Goal: Task Accomplishment & Management: Use online tool/utility

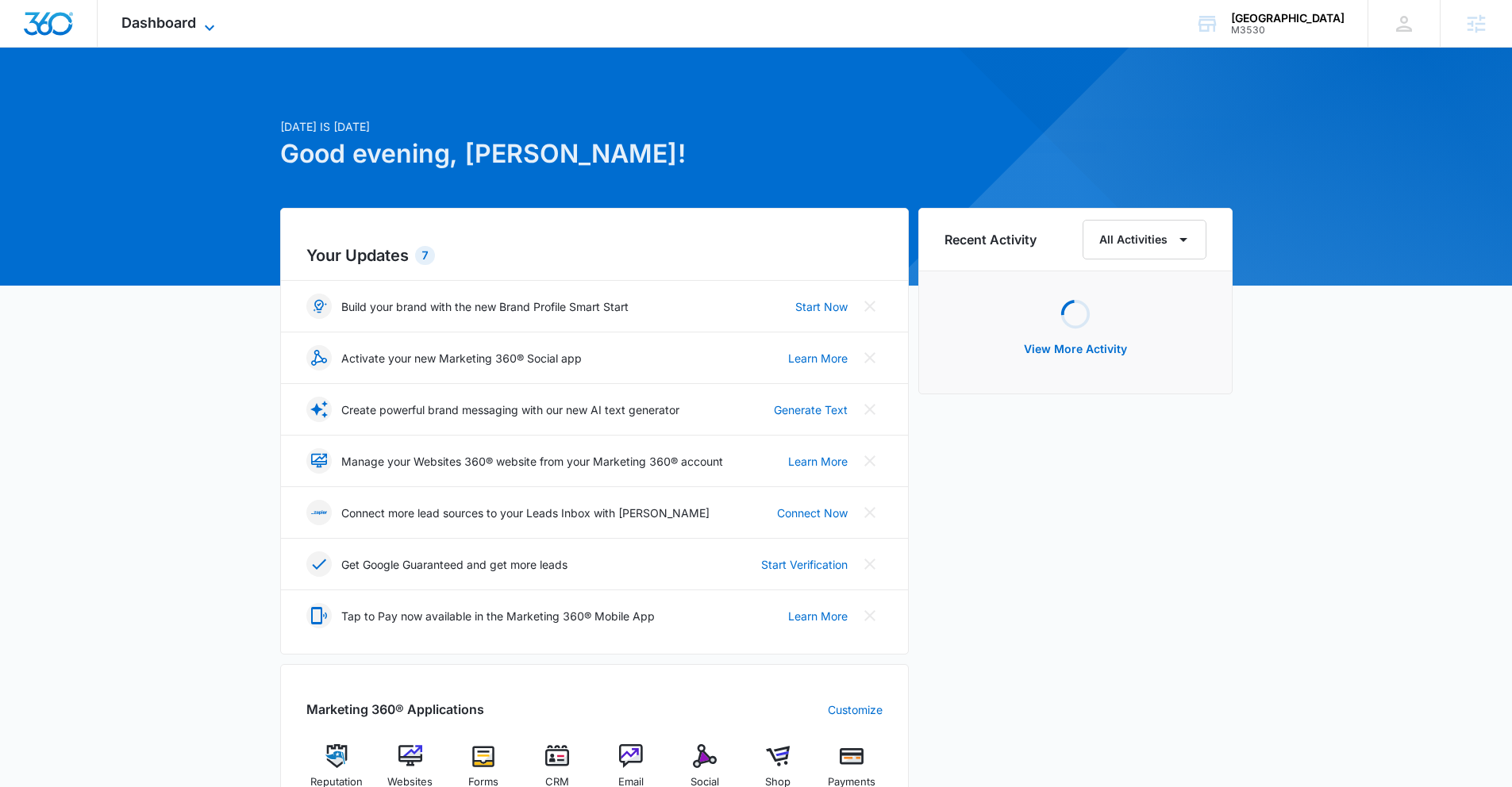
click at [167, 19] on span "Dashboard" at bounding box center [159, 22] width 74 height 17
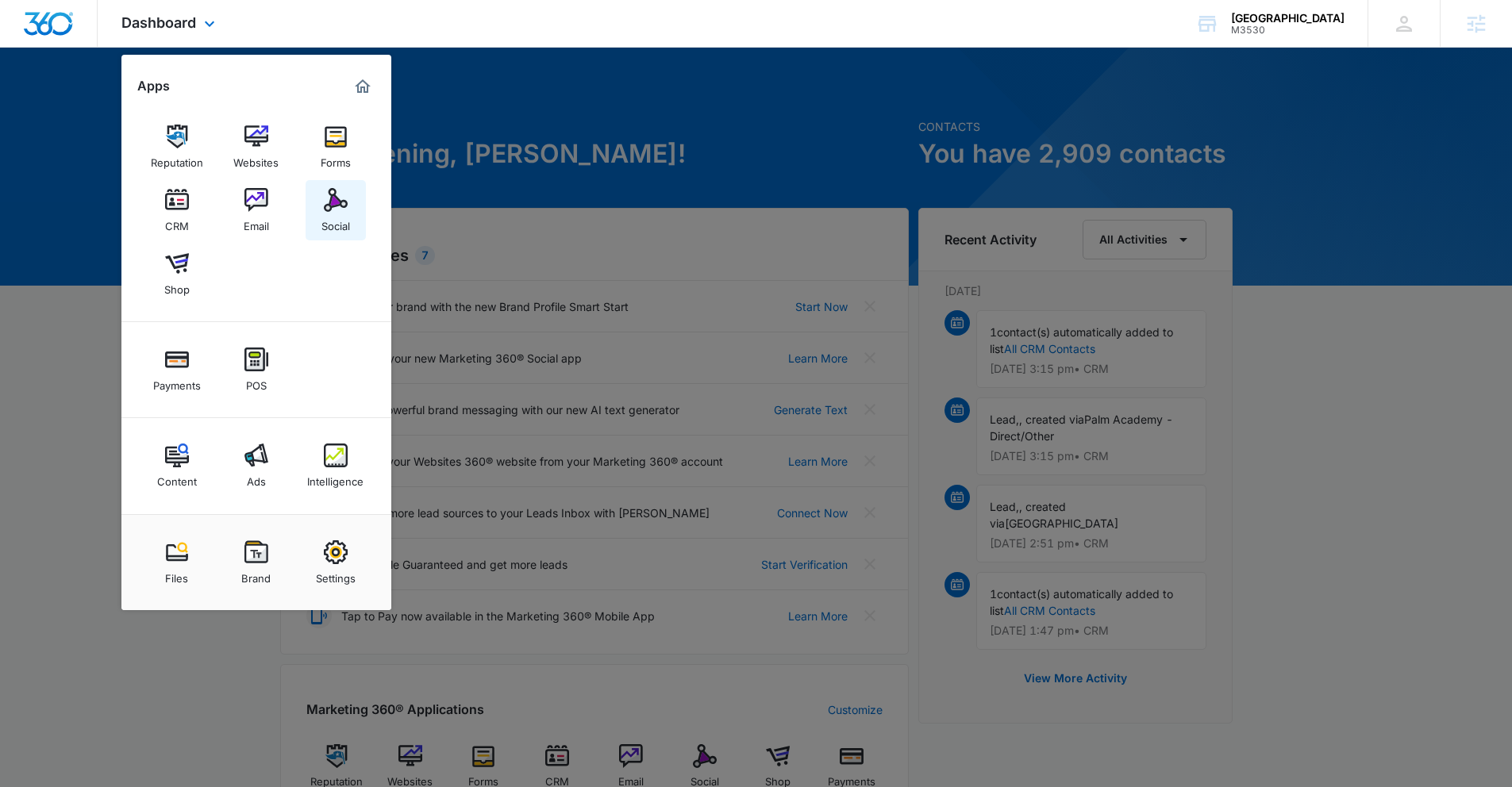
click at [347, 206] on link "Social" at bounding box center [336, 210] width 60 height 60
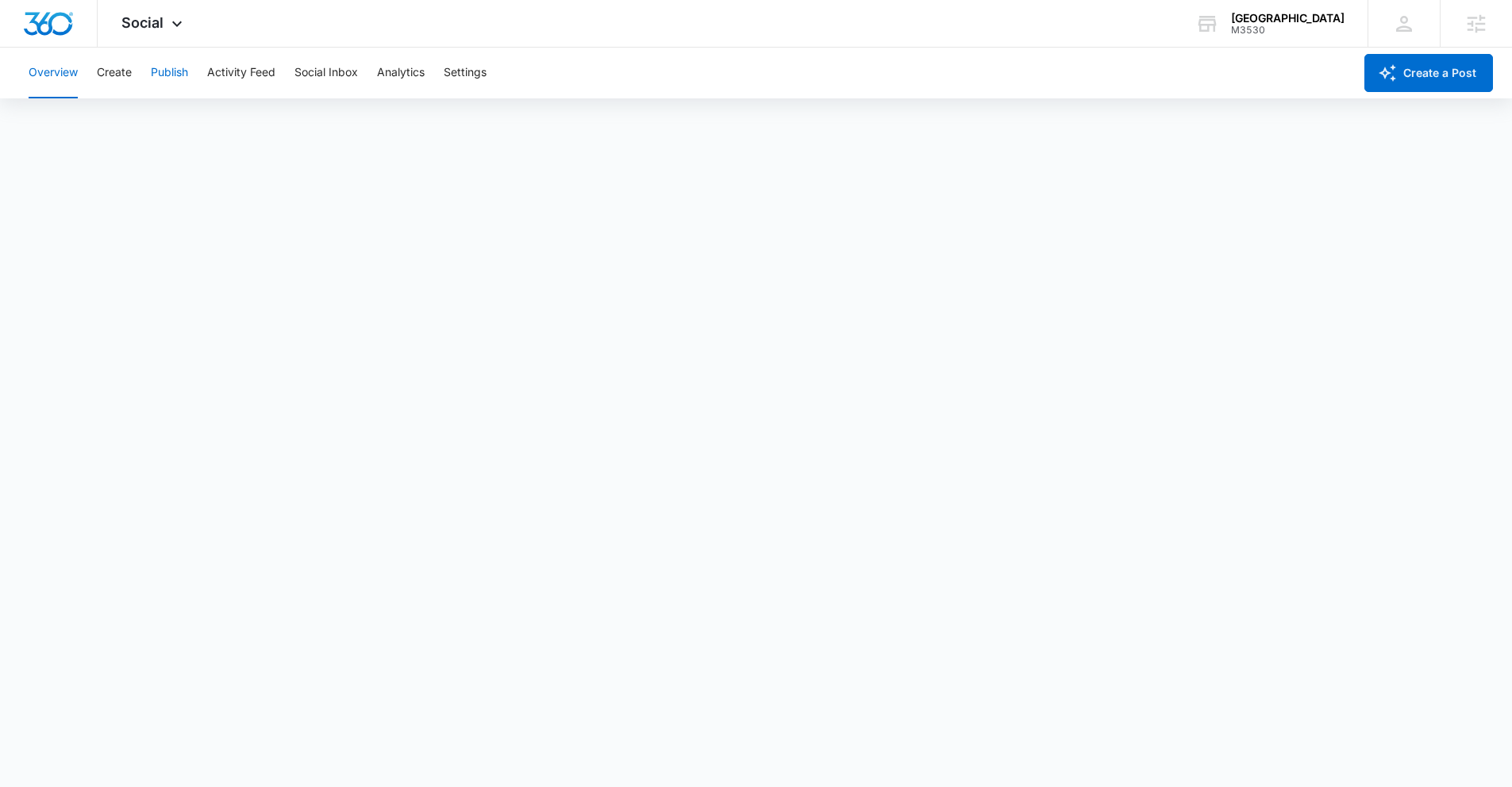
click at [152, 72] on button "Publish" at bounding box center [169, 73] width 37 height 50
click at [112, 81] on button "Create" at bounding box center [113, 73] width 35 height 50
click at [186, 72] on button "Publish" at bounding box center [169, 73] width 37 height 50
click at [118, 76] on button "Create" at bounding box center [113, 73] width 35 height 50
click at [177, 74] on button "Publish" at bounding box center [169, 73] width 37 height 50
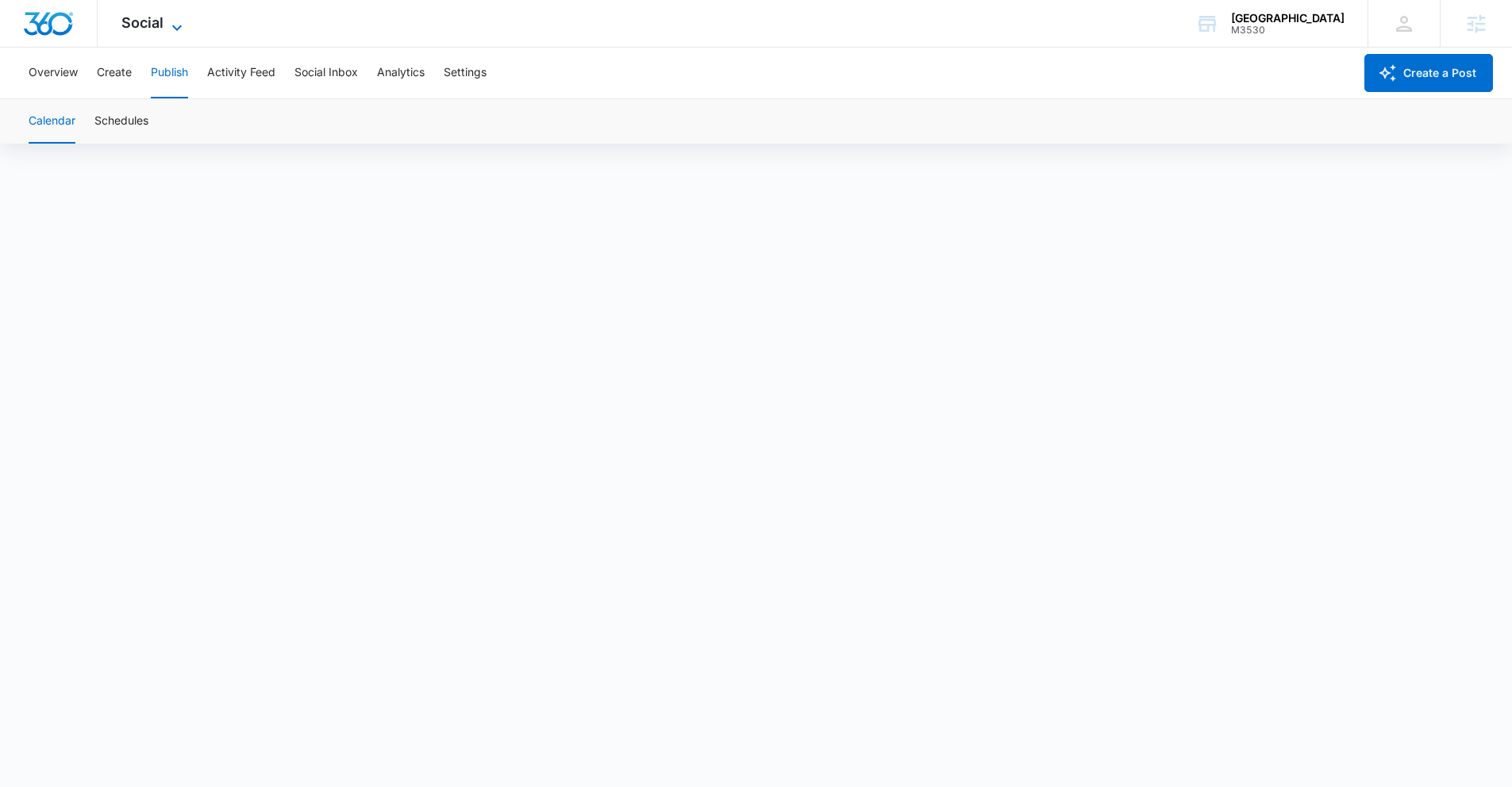
click at [152, 24] on span "Social" at bounding box center [142, 22] width 42 height 17
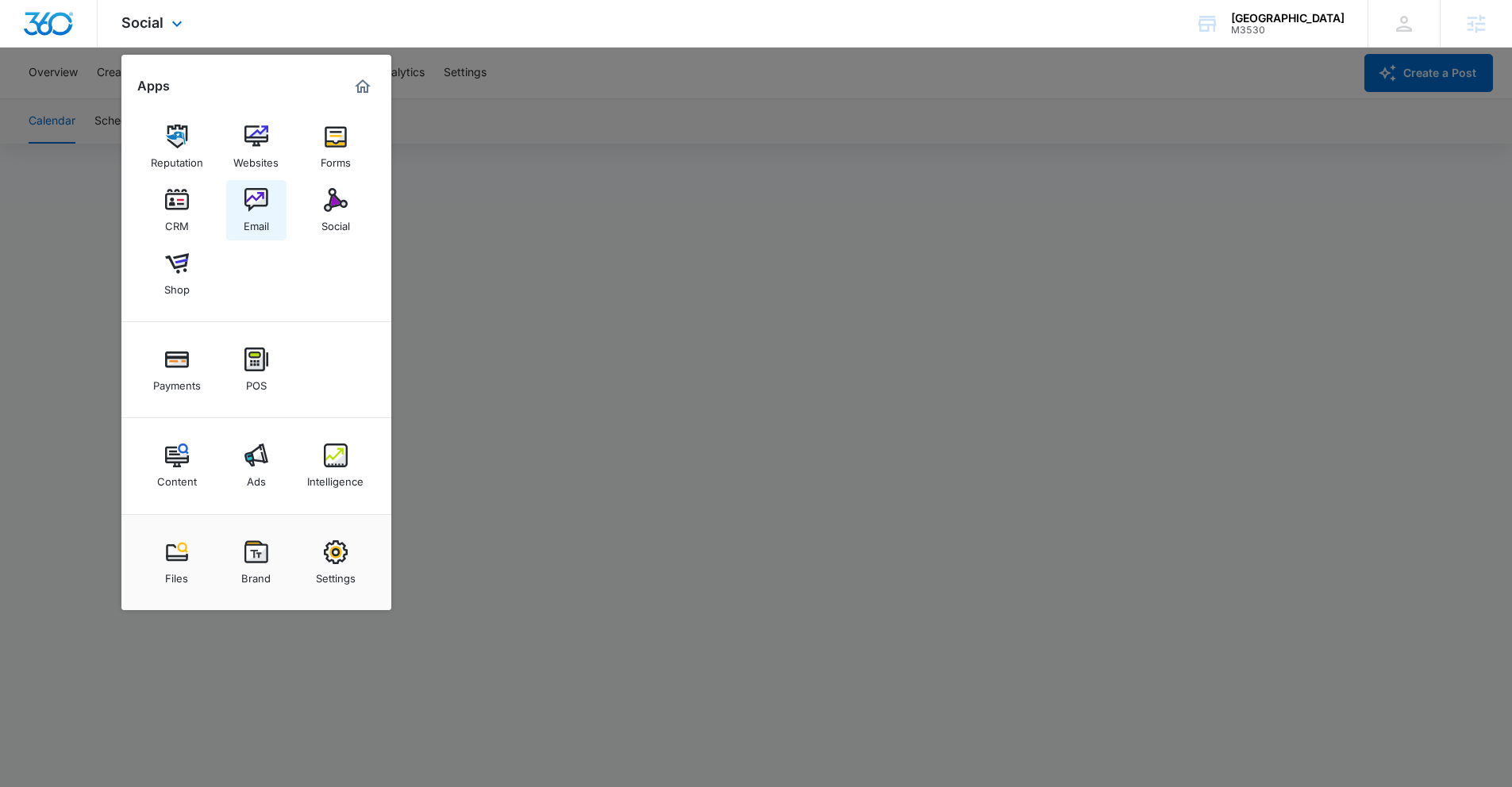
click at [251, 202] on img at bounding box center [256, 199] width 24 height 24
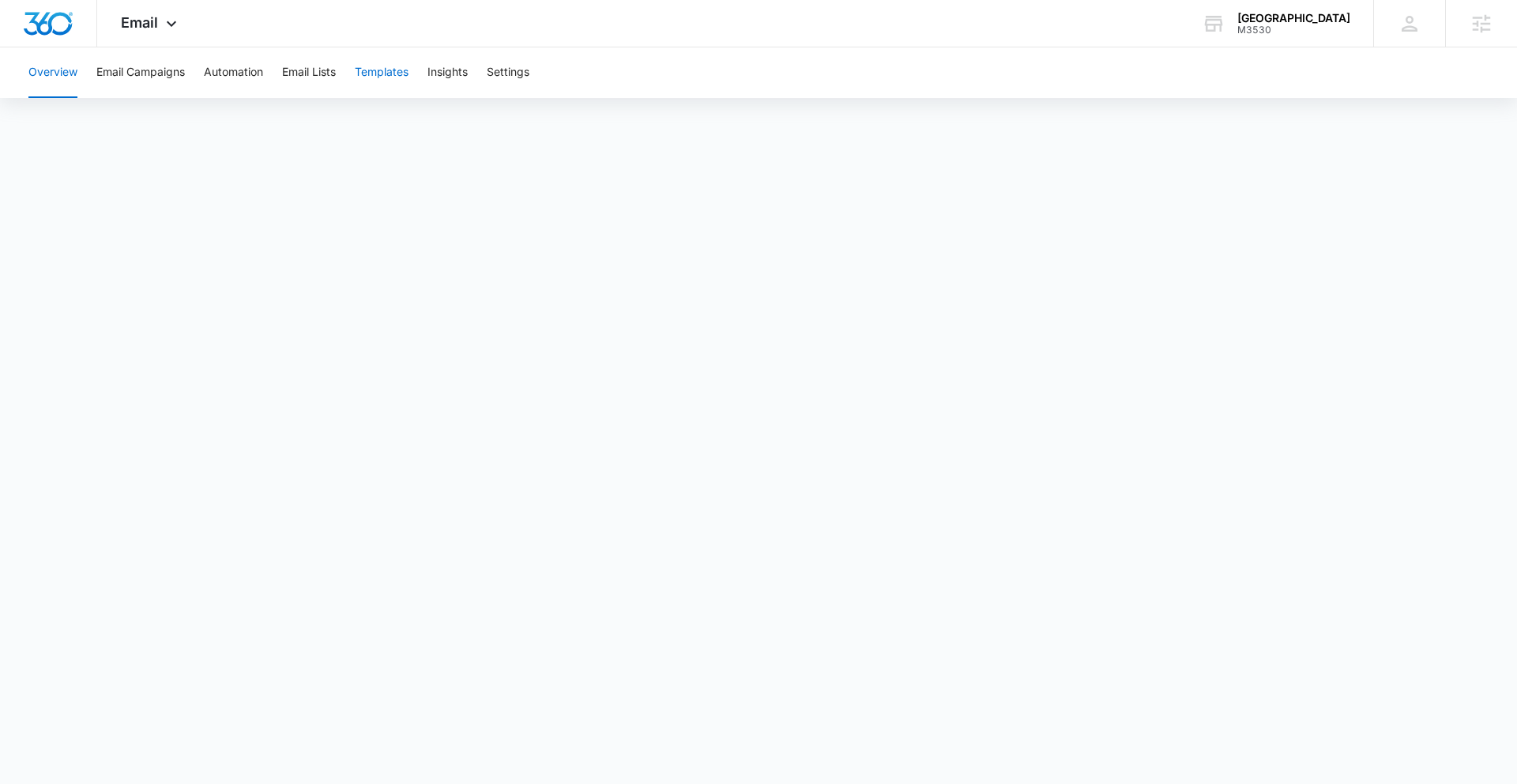
click at [382, 69] on button "Templates" at bounding box center [381, 72] width 54 height 50
click at [163, 72] on button "Email Campaigns" at bounding box center [140, 72] width 88 height 50
